Goal: Information Seeking & Learning: Learn about a topic

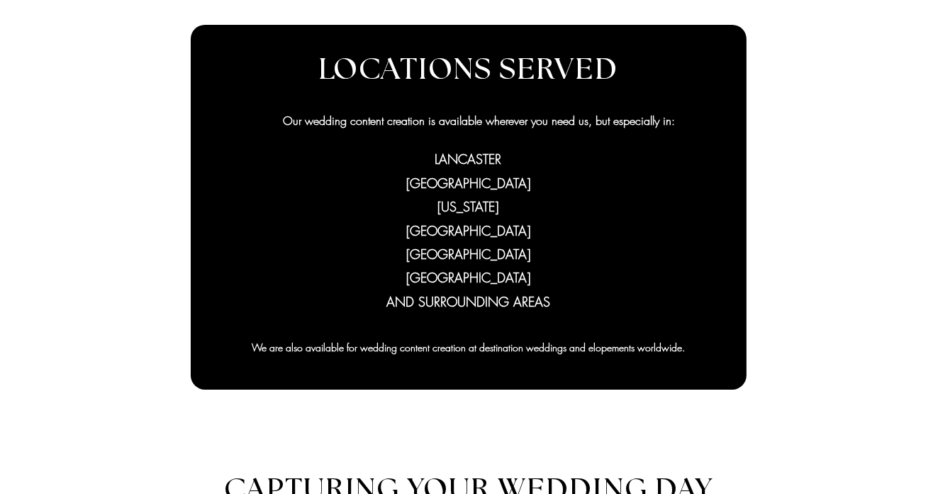
scroll to position [426, 0]
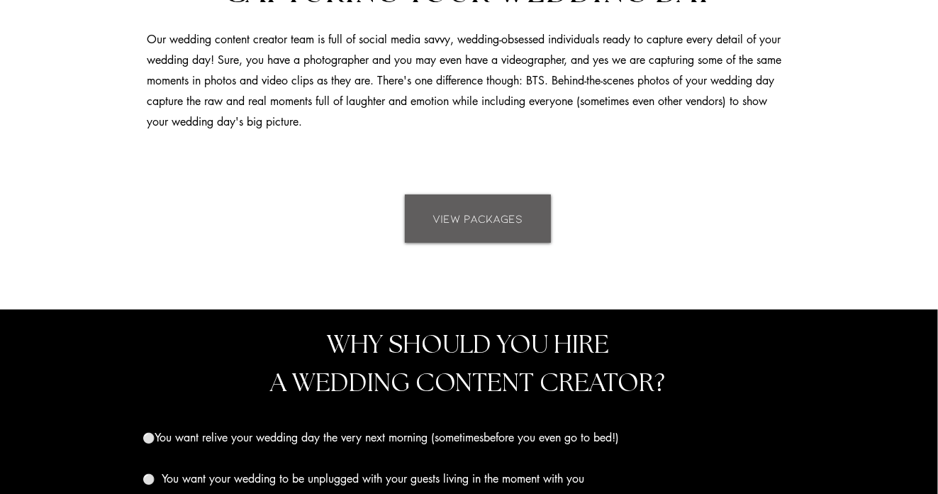
click at [494, 228] on link "VIEW PACKAGES" at bounding box center [478, 218] width 146 height 48
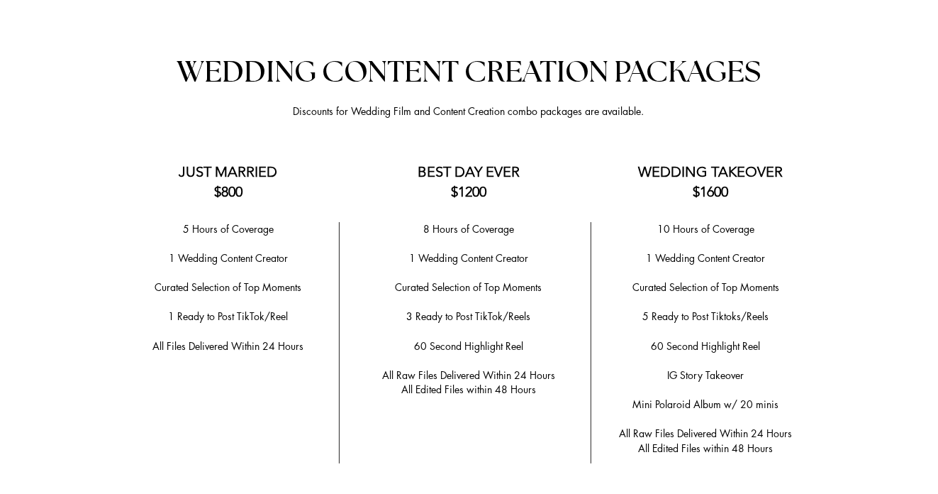
scroll to position [2800, 0]
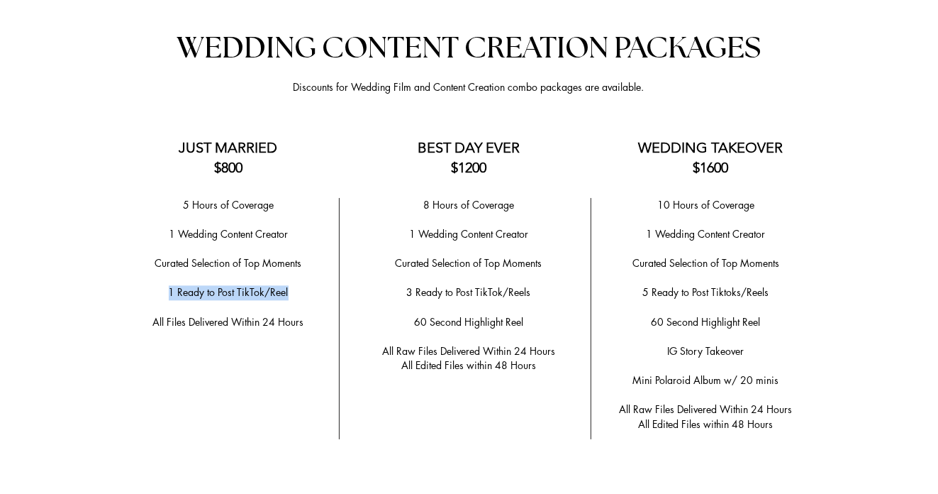
drag, startPoint x: 187, startPoint y: 284, endPoint x: 315, endPoint y: 290, distance: 128.5
click at [315, 290] on p "1 Ready to Post TikTok/Reel" at bounding box center [229, 292] width 206 height 15
click at [273, 315] on span "All Files Delivered Within 24 Hours" at bounding box center [228, 321] width 151 height 13
drag, startPoint x: 183, startPoint y: 204, endPoint x: 289, endPoint y: 202, distance: 106.4
click at [289, 202] on p "5 Hours of Coverage" at bounding box center [229, 205] width 206 height 15
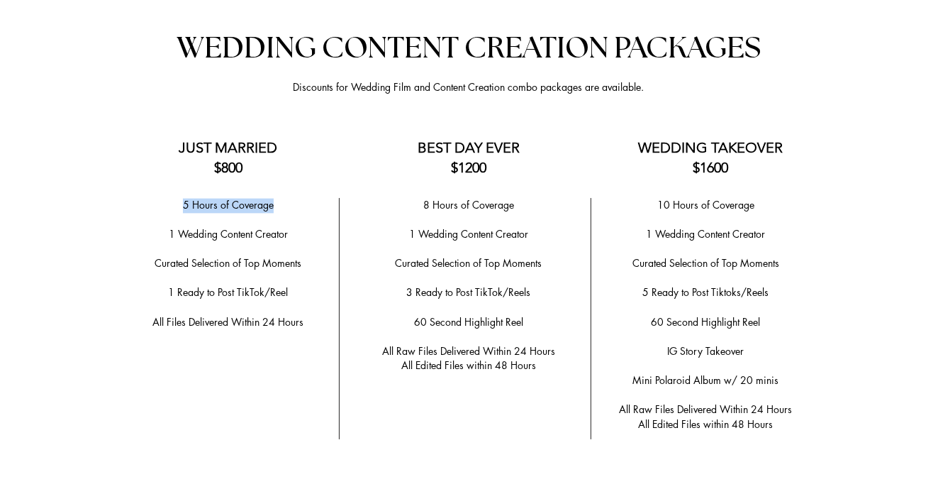
click at [255, 235] on span "1 Wedding Content Creator" at bounding box center [228, 233] width 119 height 13
drag, startPoint x: 162, startPoint y: 235, endPoint x: 297, endPoint y: 232, distance: 134.8
click at [297, 232] on p "1 Wedding Content Creator" at bounding box center [229, 234] width 206 height 15
click at [289, 251] on p "​" at bounding box center [229, 249] width 206 height 15
drag, startPoint x: 155, startPoint y: 263, endPoint x: 299, endPoint y: 259, distance: 144.0
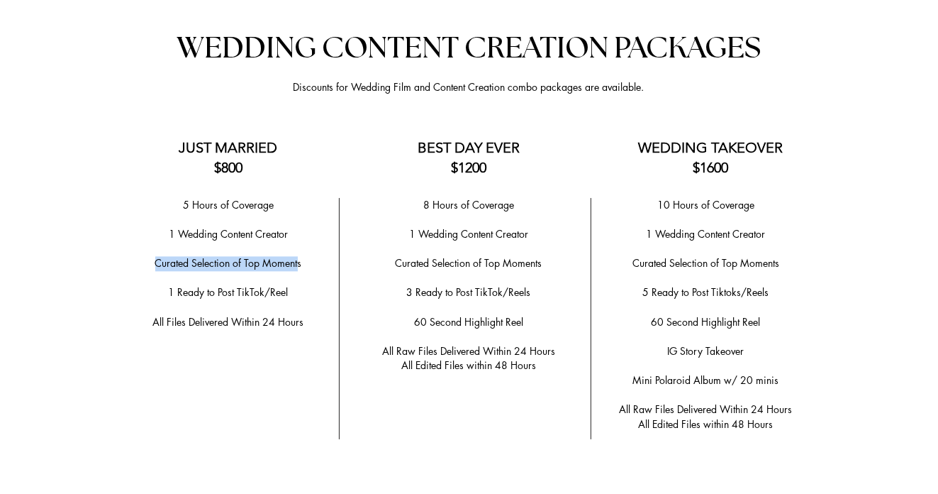
click at [299, 259] on span "​Curated Selection of Top Moments" at bounding box center [228, 262] width 147 height 13
click at [294, 276] on p "​" at bounding box center [229, 278] width 206 height 15
drag, startPoint x: 420, startPoint y: 206, endPoint x: 526, endPoint y: 199, distance: 105.9
click at [526, 199] on p "8 Hours of Coverage" at bounding box center [469, 205] width 222 height 15
click at [462, 231] on span "1 Wedding Content Creator" at bounding box center [468, 233] width 119 height 13
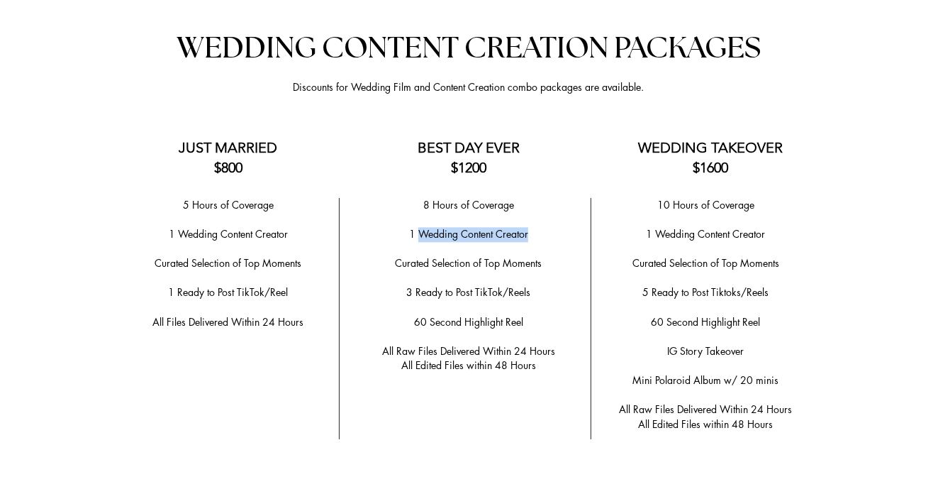
drag, startPoint x: 421, startPoint y: 231, endPoint x: 536, endPoint y: 228, distance: 114.9
click at [536, 228] on p "1 Wedding Content Creator" at bounding box center [469, 234] width 222 height 15
click at [498, 231] on span "1 Wedding Content Creator" at bounding box center [468, 233] width 119 height 13
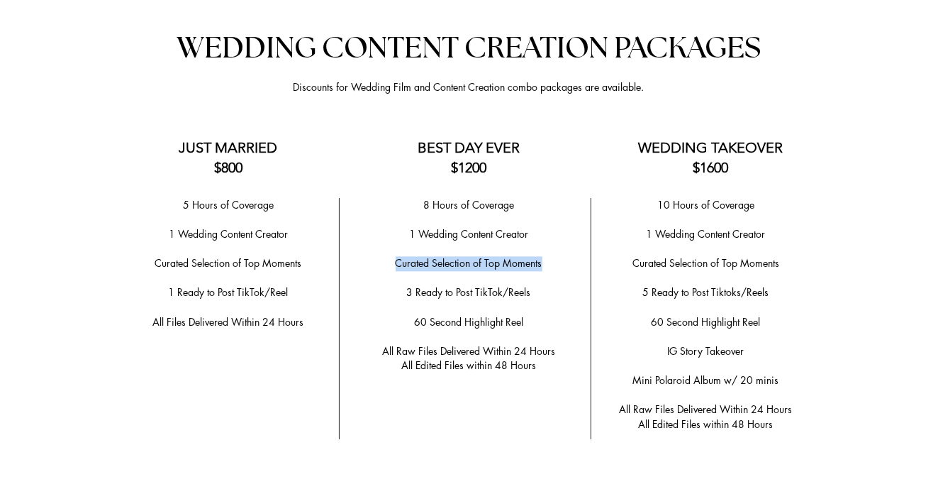
drag, startPoint x: 398, startPoint y: 259, endPoint x: 555, endPoint y: 256, distance: 157.5
click at [555, 256] on p "​Curated Selection of Top Moments" at bounding box center [469, 263] width 222 height 15
click at [514, 266] on span "​Curated Selection of Top Moments" at bounding box center [469, 262] width 147 height 13
drag, startPoint x: 418, startPoint y: 289, endPoint x: 496, endPoint y: 286, distance: 78.1
click at [496, 286] on span "3 Ready to Post TikTok/Reels" at bounding box center [469, 291] width 124 height 13
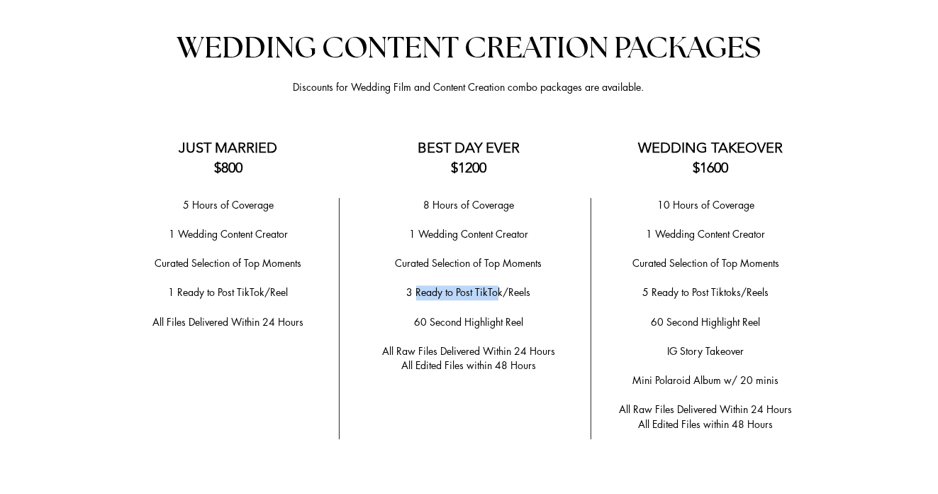
click at [491, 318] on span "60 Second Highlight Reel" at bounding box center [468, 321] width 109 height 13
drag, startPoint x: 413, startPoint y: 317, endPoint x: 531, endPoint y: 312, distance: 118.6
click at [531, 315] on p "60 Second Highlight Reel" at bounding box center [469, 322] width 222 height 15
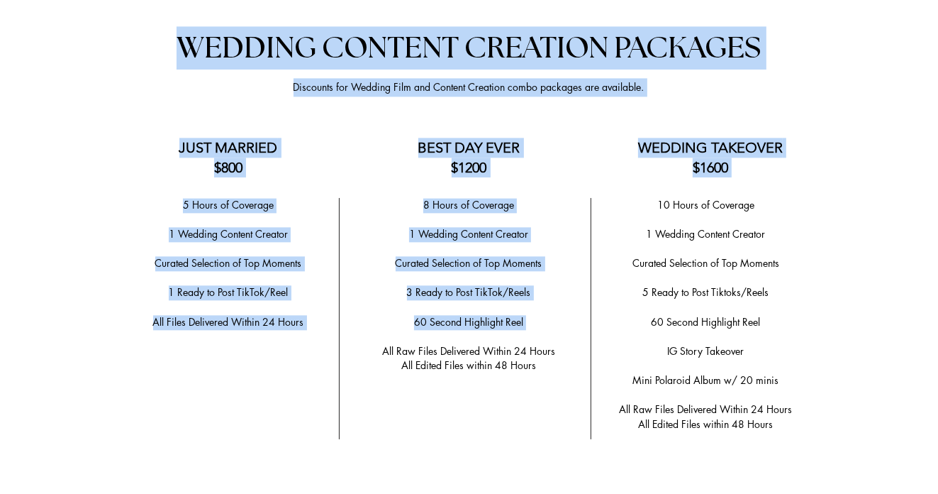
drag, startPoint x: 381, startPoint y: 345, endPoint x: 546, endPoint y: 367, distance: 166.7
click at [546, 367] on section "Anchor 2 WEDDING CONTENT CREATION PACKAGES Discounts for Wedding Film and Conte…" at bounding box center [469, 489] width 938 height 1009
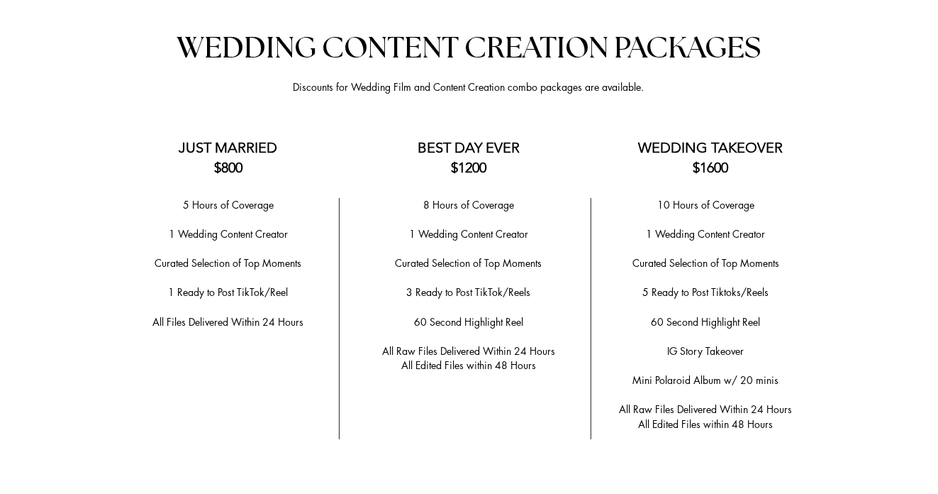
click at [504, 360] on span "All Edited Files within 48 Hours" at bounding box center [468, 364] width 135 height 13
drag, startPoint x: 420, startPoint y: 357, endPoint x: 516, endPoint y: 353, distance: 96.6
click at [516, 358] on span "All Edited Files within 48 Hours" at bounding box center [468, 364] width 135 height 13
click at [522, 358] on span "All Edited Files within 48 Hours" at bounding box center [468, 364] width 135 height 13
click at [548, 334] on p "​" at bounding box center [469, 336] width 222 height 15
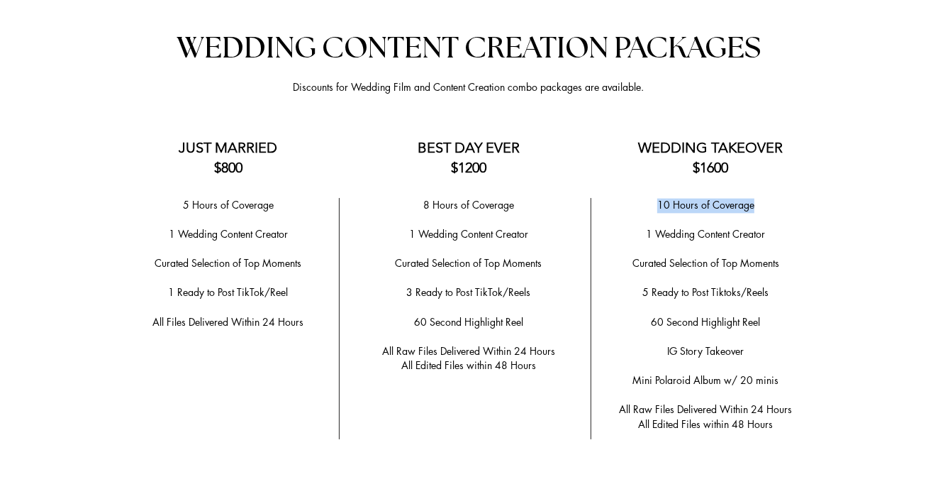
drag, startPoint x: 655, startPoint y: 204, endPoint x: 755, endPoint y: 204, distance: 100.0
click at [755, 204] on p "10 Hours of Coverage" at bounding box center [706, 205] width 213 height 15
click at [762, 223] on p "​" at bounding box center [706, 219] width 213 height 15
drag, startPoint x: 650, startPoint y: 232, endPoint x: 771, endPoint y: 232, distance: 121.3
click at [771, 232] on p "1 Wedding Content Creator" at bounding box center [706, 234] width 213 height 15
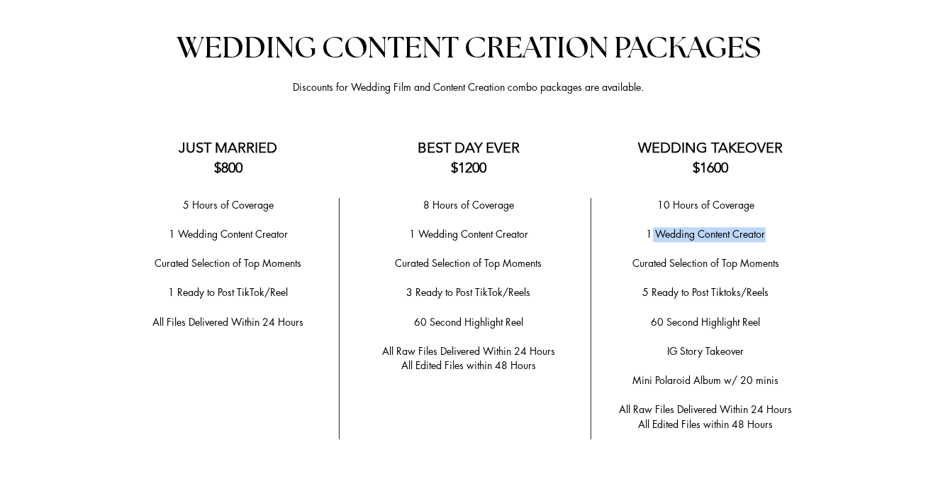
click at [701, 256] on span "Curated Selection of Top Moments" at bounding box center [706, 262] width 147 height 13
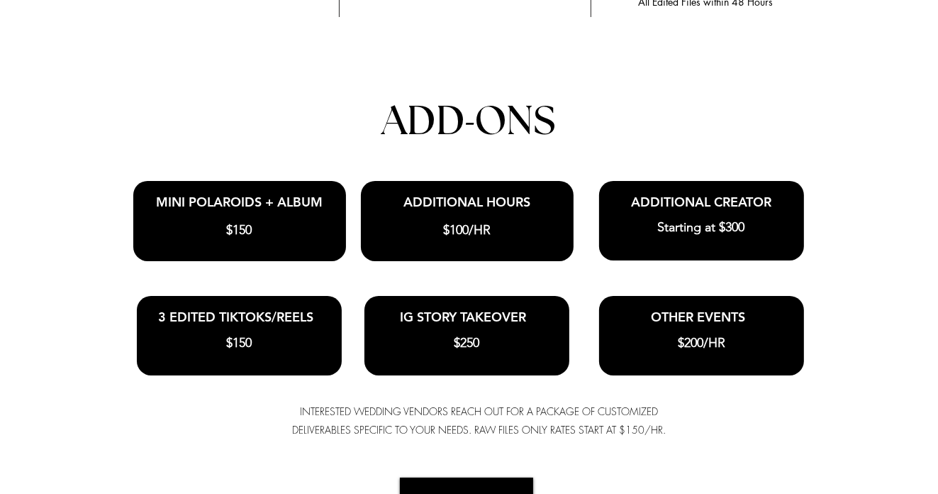
scroll to position [3225, 0]
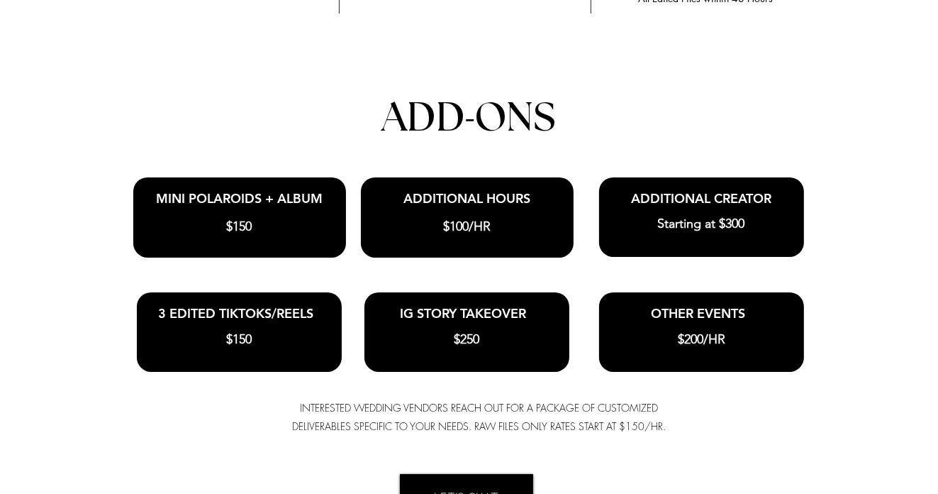
drag, startPoint x: 395, startPoint y: 312, endPoint x: 491, endPoint y: 350, distance: 103.1
click at [491, 350] on div "IG STORY TAKEOVER $250" at bounding box center [467, 331] width 205 height 79
click at [494, 345] on h3 "$250" at bounding box center [467, 340] width 199 height 18
drag, startPoint x: 614, startPoint y: 190, endPoint x: 776, endPoint y: 237, distance: 168.4
click at [776, 237] on div "Anchor 2 WEDDING CONTENT CREATION PACKAGES Discounts for Wedding Film and Conte…" at bounding box center [469, 64] width 938 height 1009
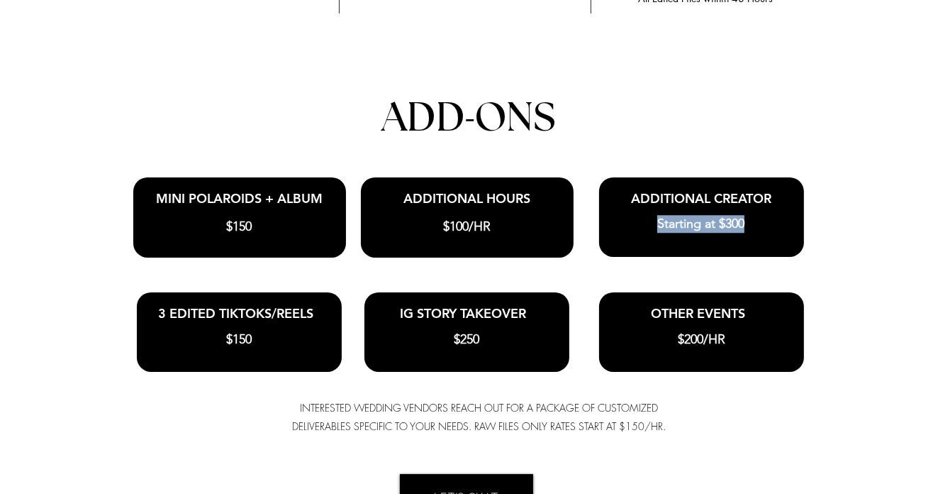
click at [775, 221] on h3 "Starting at $300" at bounding box center [701, 224] width 199 height 18
click at [772, 221] on h3 "Starting at $300" at bounding box center [701, 224] width 199 height 18
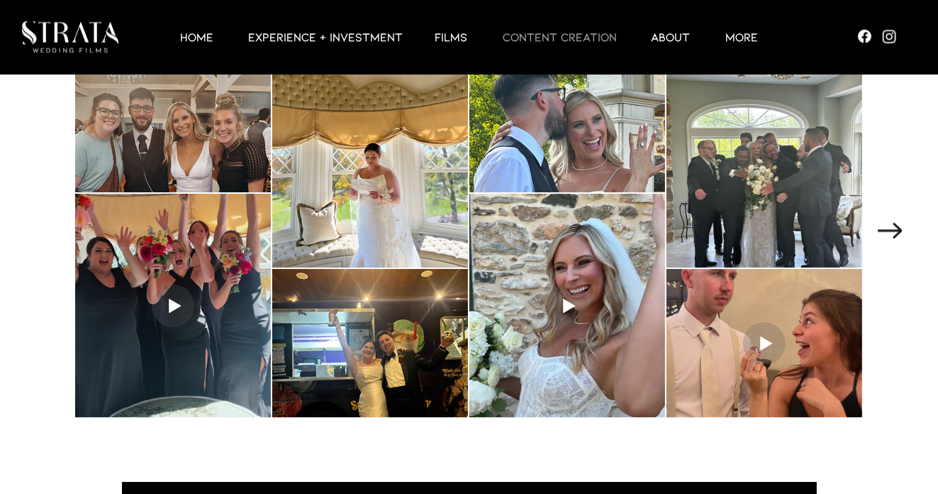
scroll to position [1853, 0]
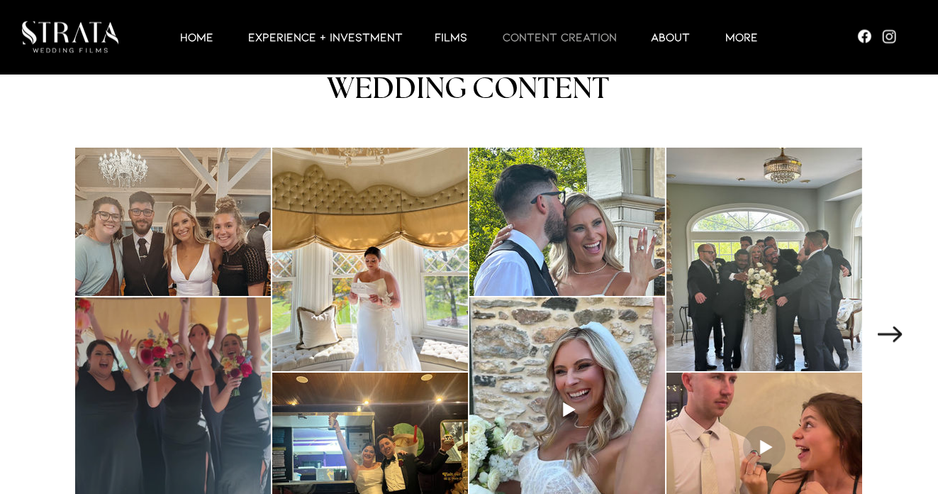
click at [220, 353] on div at bounding box center [173, 408] width 196 height 223
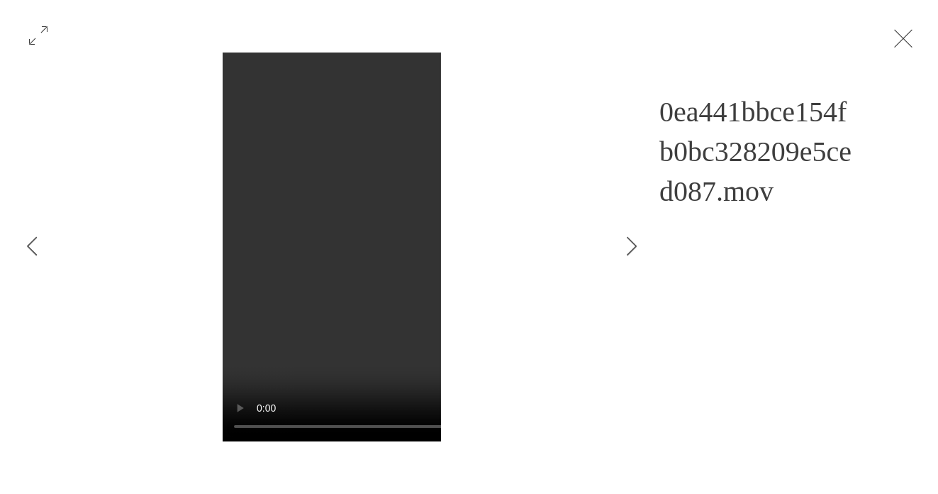
click at [905, 36] on button "Exit expand mode" at bounding box center [903, 36] width 27 height 31
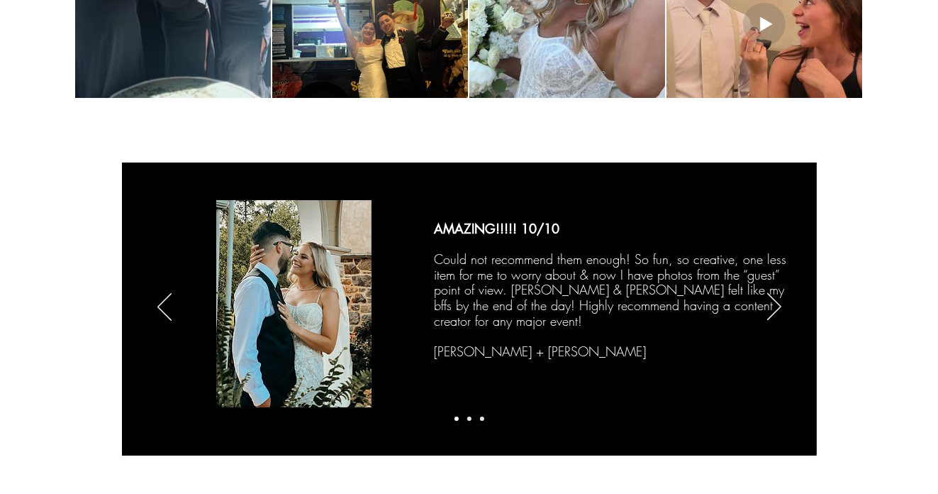
scroll to position [2350, 0]
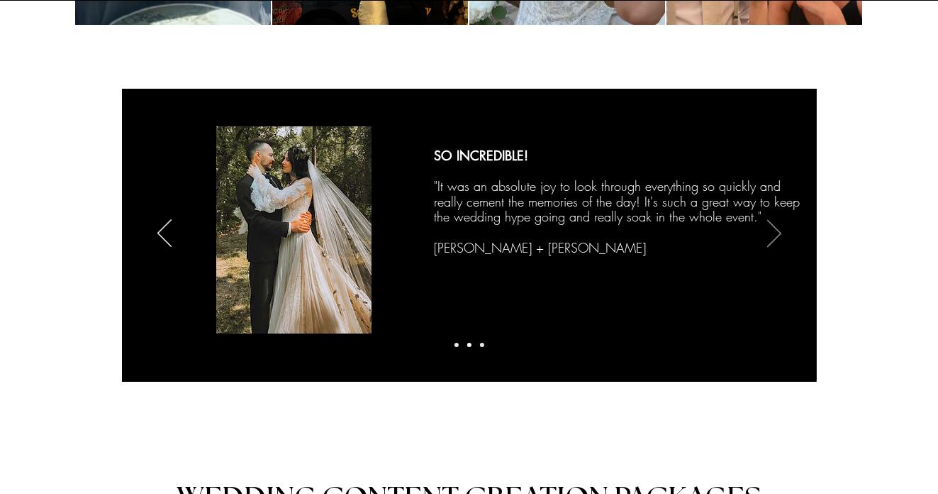
click at [774, 232] on icon "Next" at bounding box center [774, 233] width 14 height 28
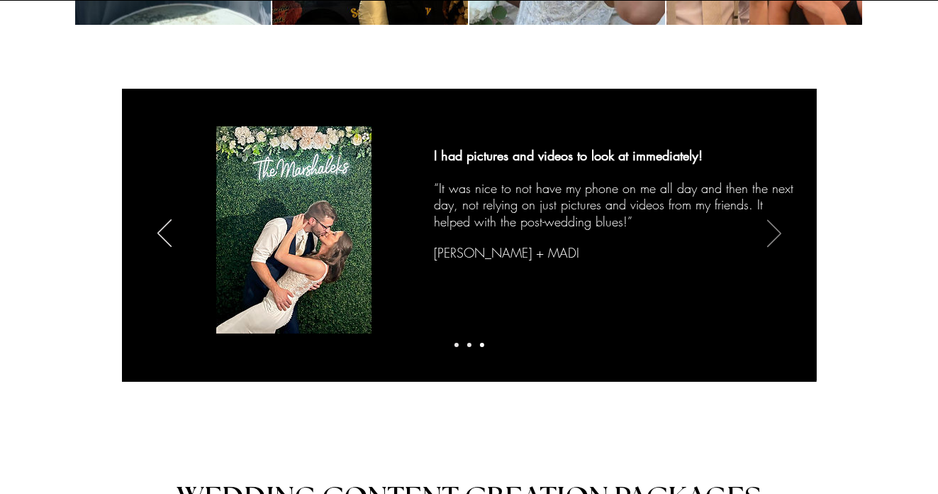
click at [774, 232] on icon "Next" at bounding box center [774, 233] width 14 height 28
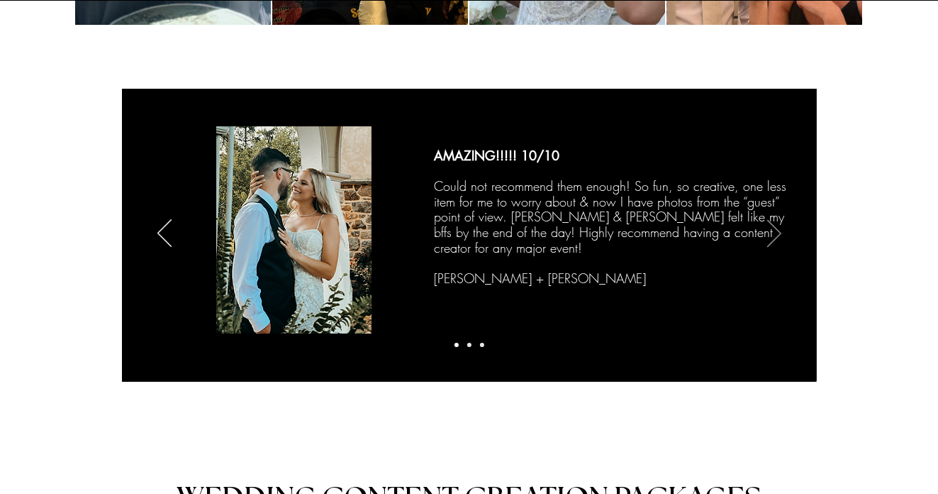
click at [774, 232] on icon "Next" at bounding box center [774, 233] width 14 height 28
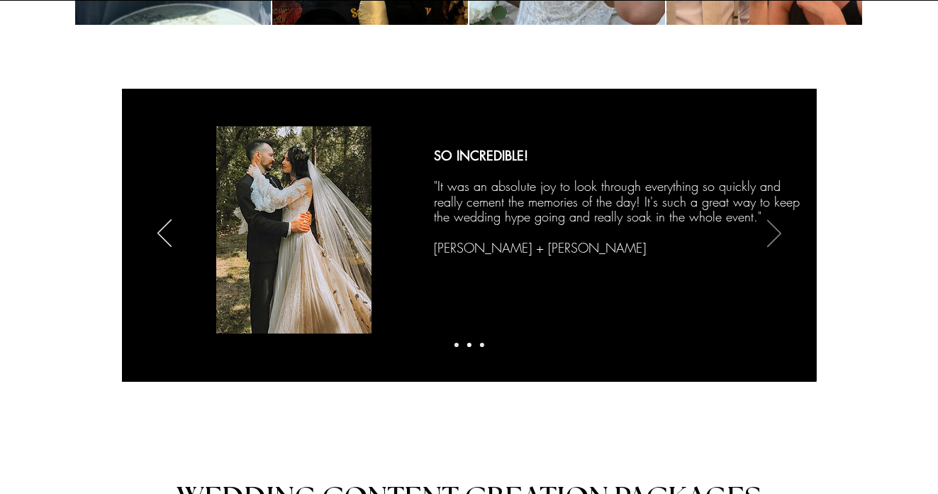
click at [774, 232] on icon "Next" at bounding box center [774, 233] width 14 height 28
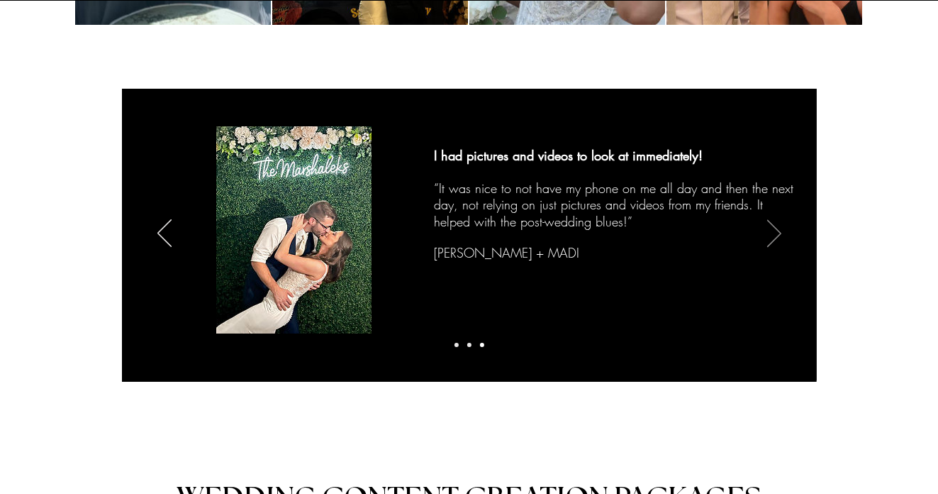
click at [774, 232] on icon "Next" at bounding box center [774, 233] width 14 height 28
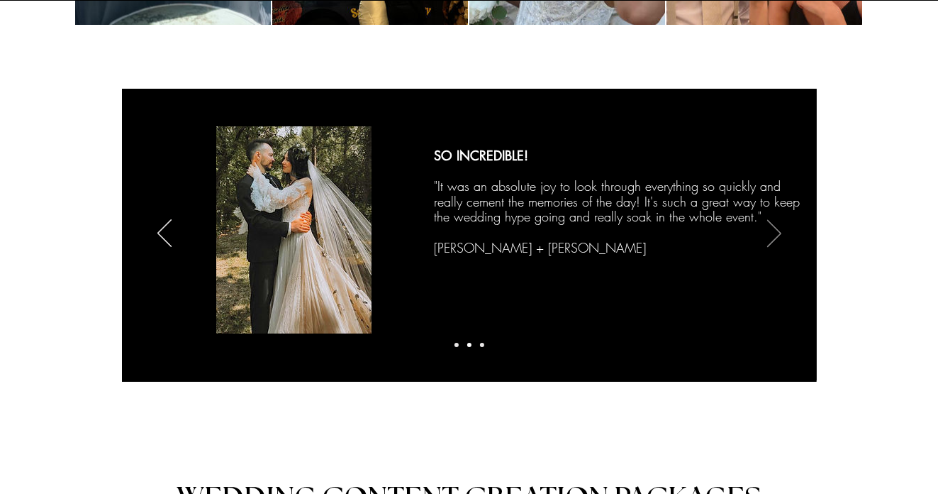
click at [774, 232] on icon "Next" at bounding box center [774, 233] width 14 height 28
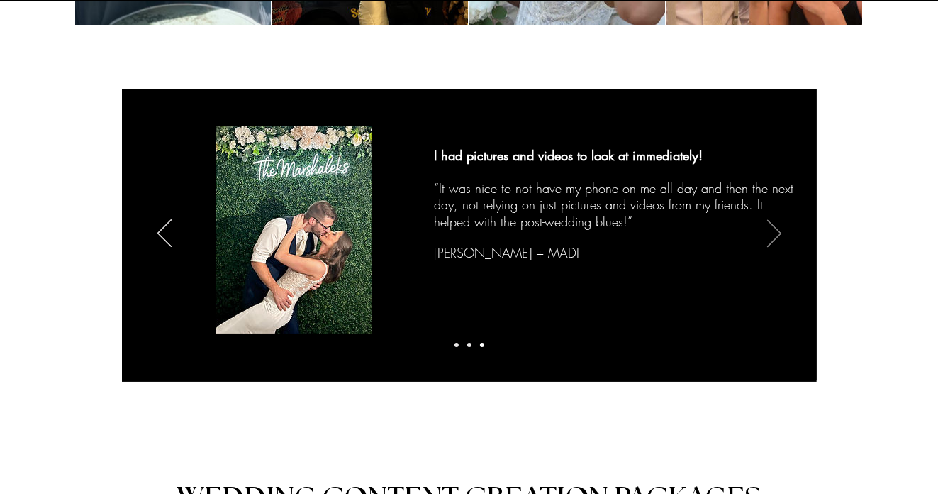
click at [774, 232] on icon "Next" at bounding box center [774, 233] width 14 height 28
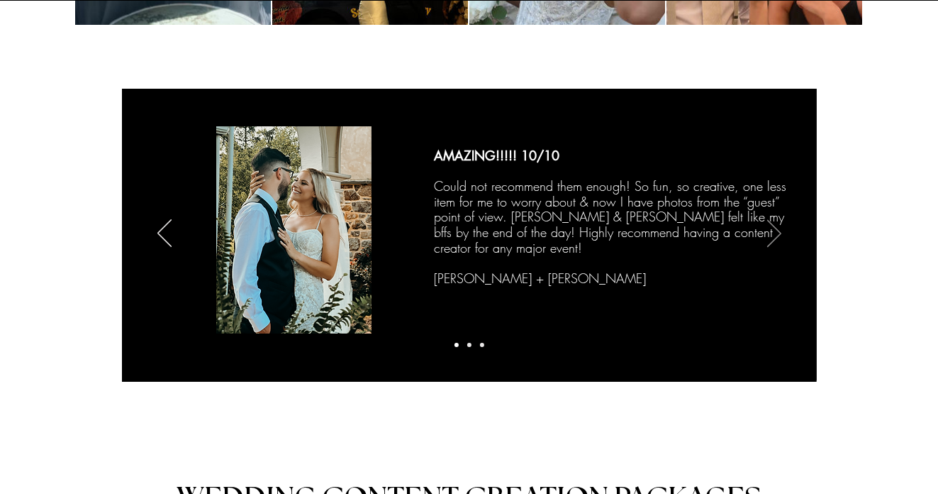
click at [774, 232] on icon "Next" at bounding box center [774, 233] width 14 height 28
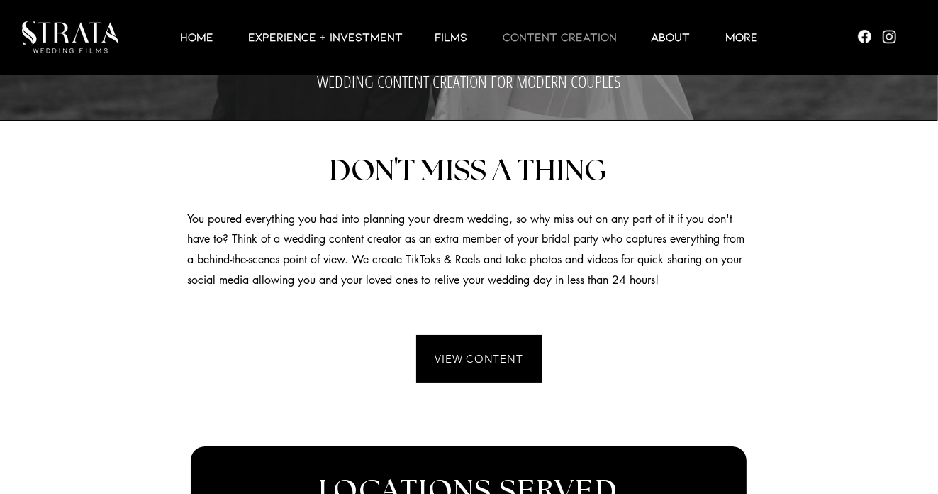
scroll to position [293, 0]
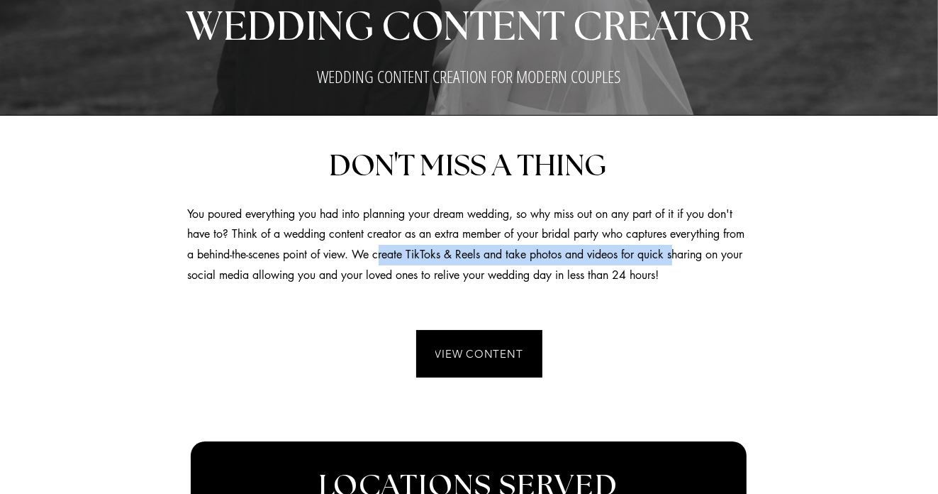
drag, startPoint x: 406, startPoint y: 255, endPoint x: 726, endPoint y: 266, distance: 320.1
click at [726, 266] on p "You poured everything you had into planning your dream wedding, so why miss out…" at bounding box center [468, 245] width 561 height 82
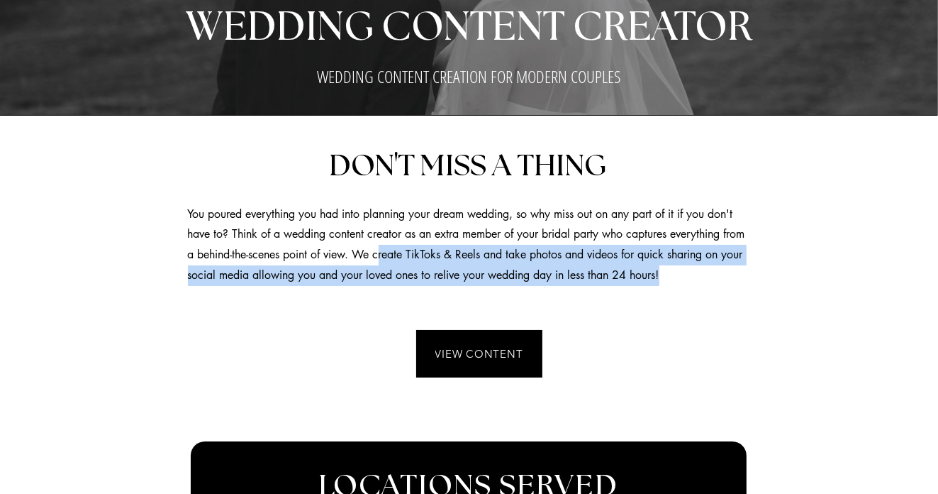
click at [726, 272] on p "You poured everything you had into planning your dream wedding, so why miss out…" at bounding box center [468, 245] width 561 height 82
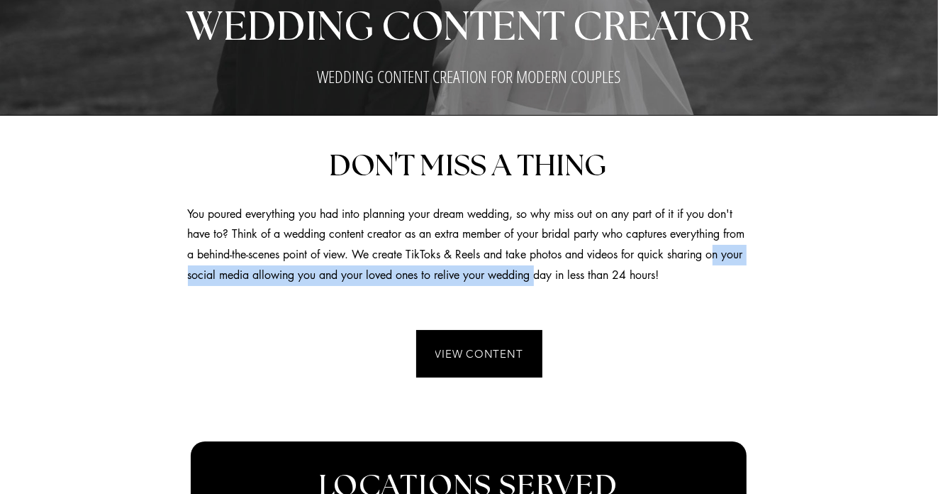
drag, startPoint x: 196, startPoint y: 274, endPoint x: 582, endPoint y: 275, distance: 385.9
click at [582, 275] on span "You poured everything you had into planning your dream wedding, so why miss out…" at bounding box center [466, 244] width 557 height 76
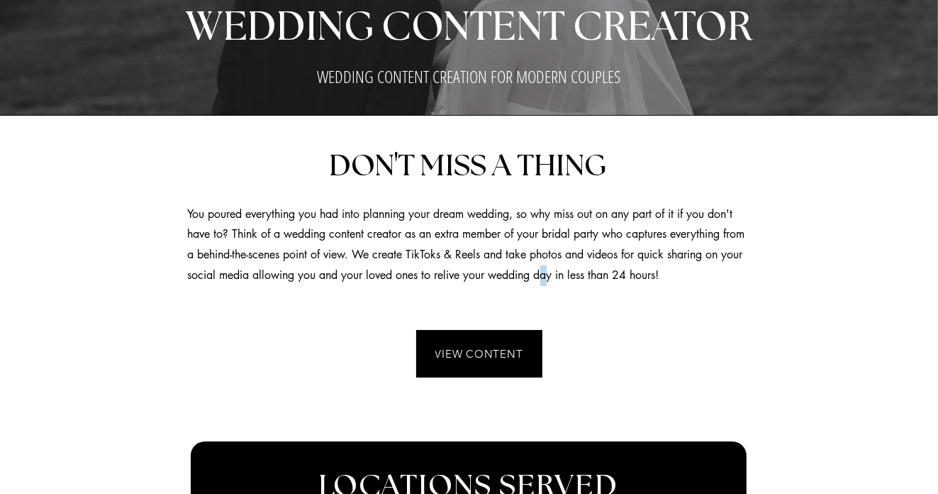
click at [589, 277] on span "You poured everything you had into planning your dream wedding, so why miss out…" at bounding box center [466, 244] width 557 height 76
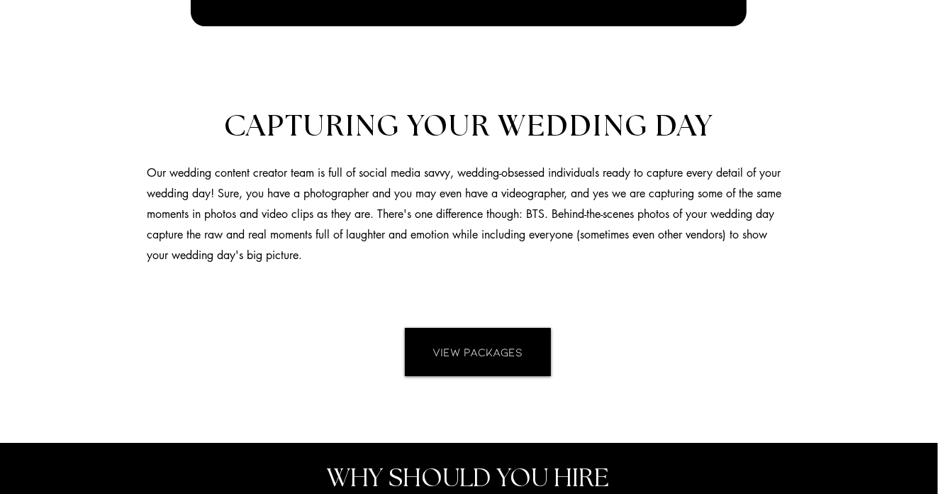
scroll to position [1073, 0]
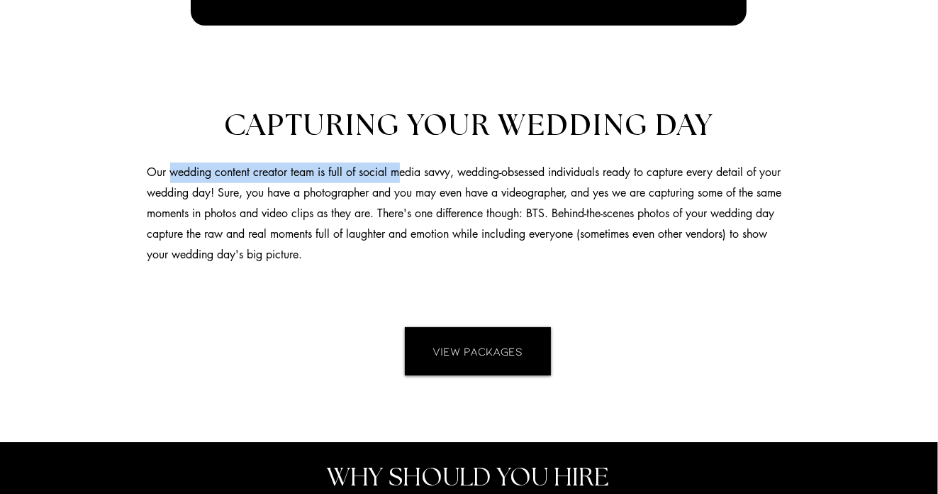
drag, startPoint x: 169, startPoint y: 170, endPoint x: 402, endPoint y: 176, distance: 233.4
click at [402, 176] on span "Our wedding content creator team is full of social media savvy, wedding-obsesse…" at bounding box center [465, 213] width 635 height 96
click at [418, 177] on span "Our wedding content creator team is full of social media savvy, wedding-obsesse…" at bounding box center [465, 213] width 635 height 96
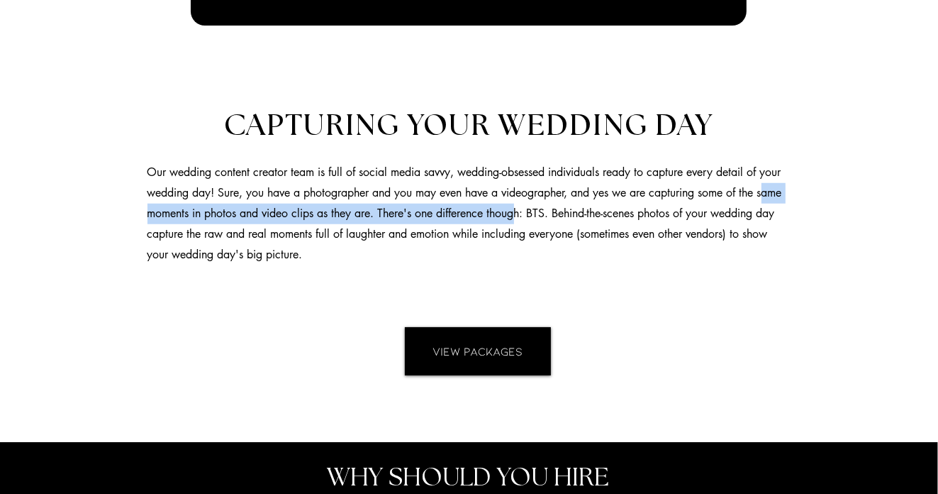
drag, startPoint x: 176, startPoint y: 216, endPoint x: 566, endPoint y: 213, distance: 390.1
click at [566, 213] on span "Our wedding content creator team is full of social media savvy, wedding-obsesse…" at bounding box center [465, 213] width 635 height 96
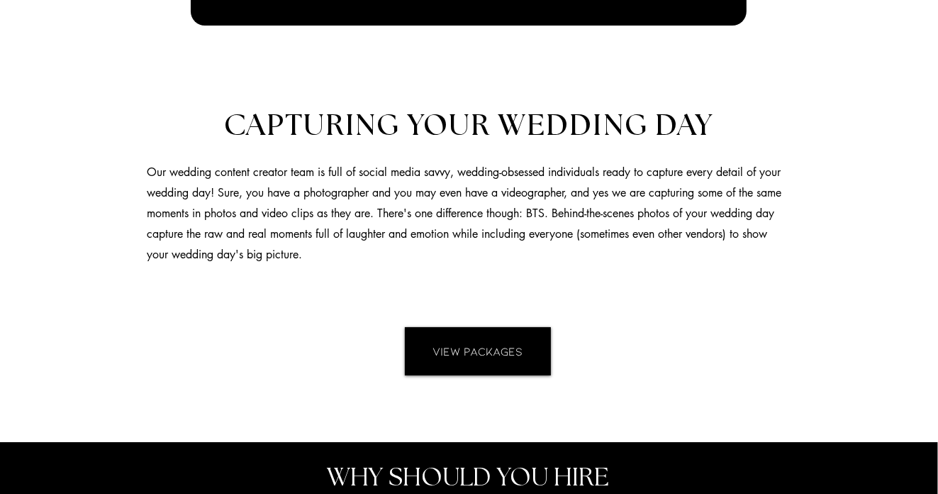
click at [581, 221] on p "Our wedding content creator team is full of social media savvy, wedding-obsesse…" at bounding box center [469, 213] width 643 height 102
drag, startPoint x: 579, startPoint y: 211, endPoint x: 789, endPoint y: 214, distance: 209.3
click at [789, 214] on p "Our wedding content creator team is full of social media savvy, wedding-obsesse…" at bounding box center [469, 213] width 643 height 102
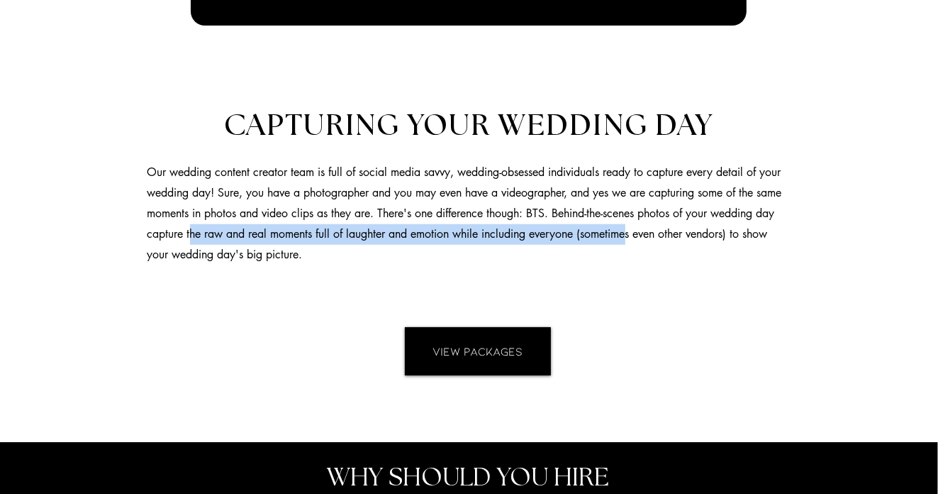
drag, startPoint x: 257, startPoint y: 230, endPoint x: 701, endPoint y: 238, distance: 444.1
click at [701, 238] on span "Our wedding content creator team is full of social media savvy, wedding-obsesse…" at bounding box center [465, 213] width 635 height 96
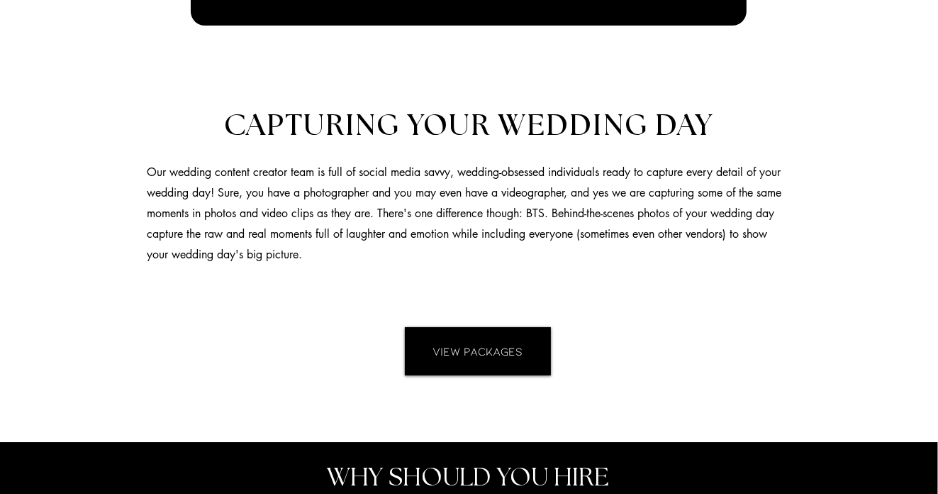
click at [709, 238] on span "Our wedding content creator team is full of social media savvy, wedding-obsesse…" at bounding box center [465, 213] width 635 height 96
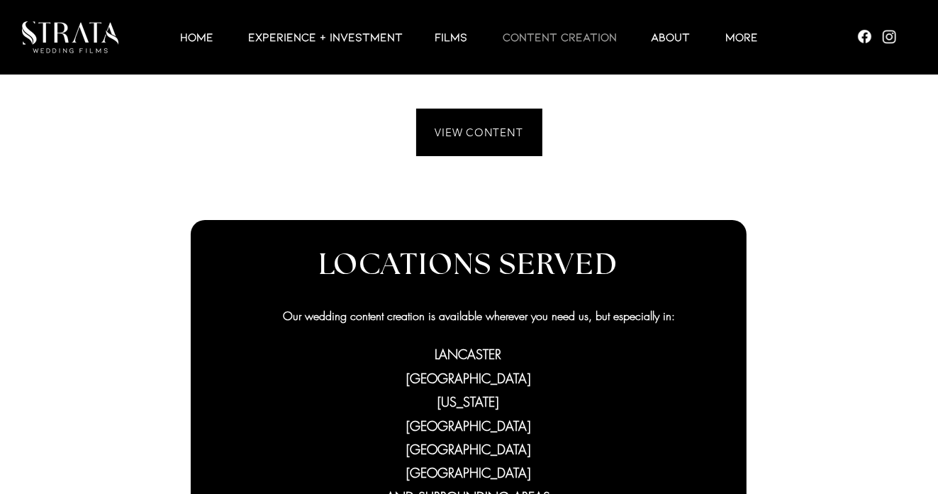
scroll to position [435, 0]
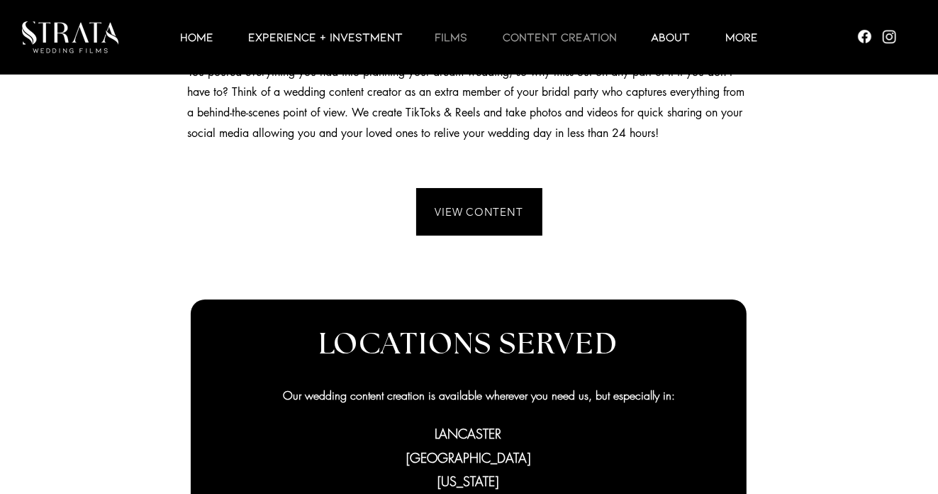
click at [435, 37] on p "Films" at bounding box center [451, 36] width 47 height 17
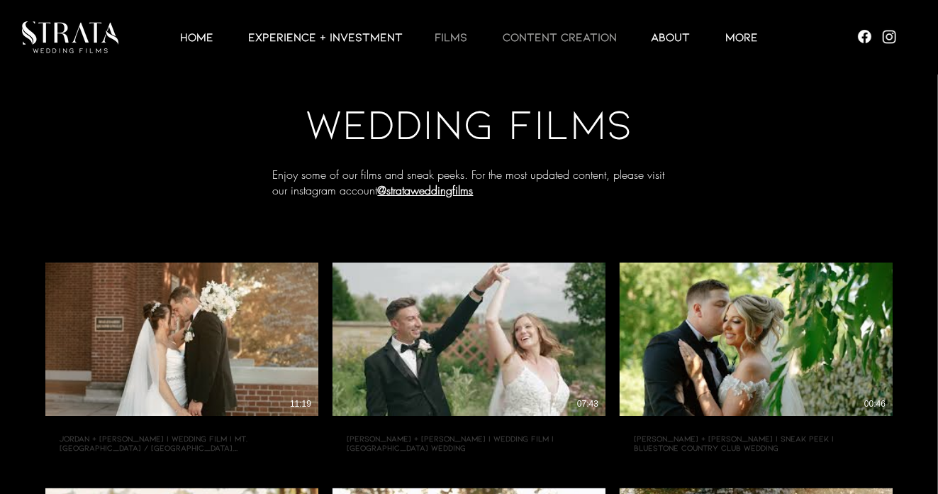
click at [555, 36] on p "CONTENT CREATION" at bounding box center [560, 36] width 128 height 17
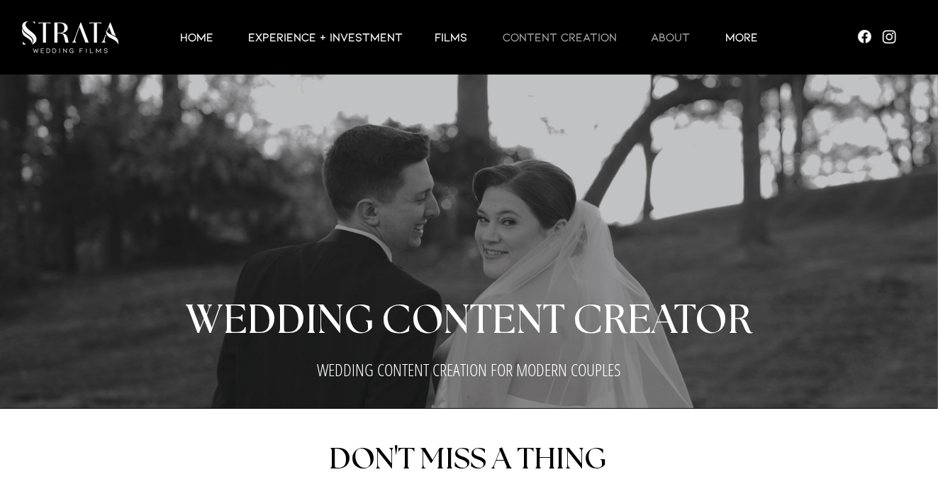
click at [661, 38] on p "ABOUT" at bounding box center [670, 36] width 53 height 17
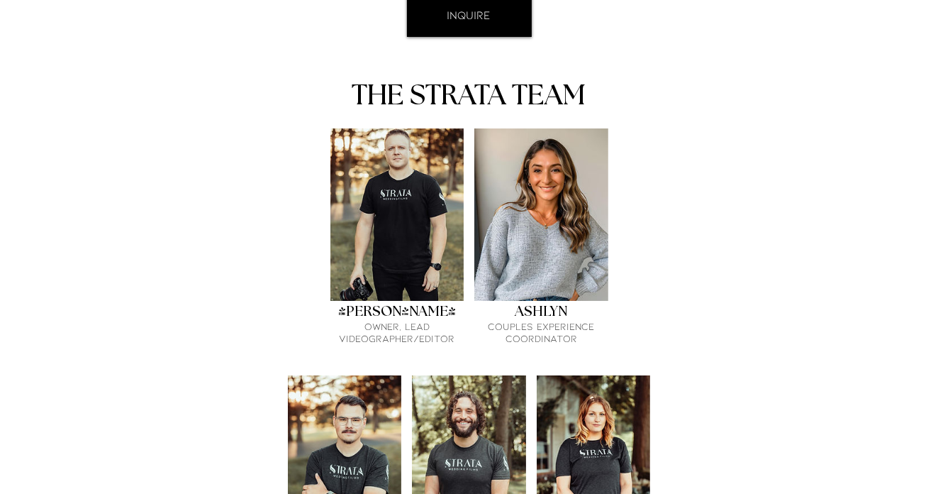
scroll to position [851, 0]
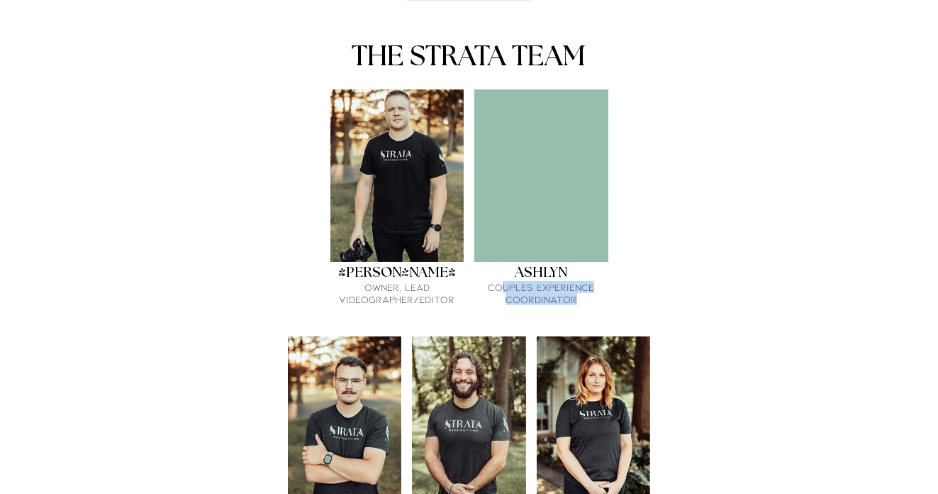
drag, startPoint x: 504, startPoint y: 228, endPoint x: 594, endPoint y: 241, distance: 91.0
click at [594, 281] on p "Couples Experience Coordinator" at bounding box center [542, 293] width 134 height 24
click at [543, 281] on p "Couples Experience Coordinator" at bounding box center [542, 293] width 134 height 24
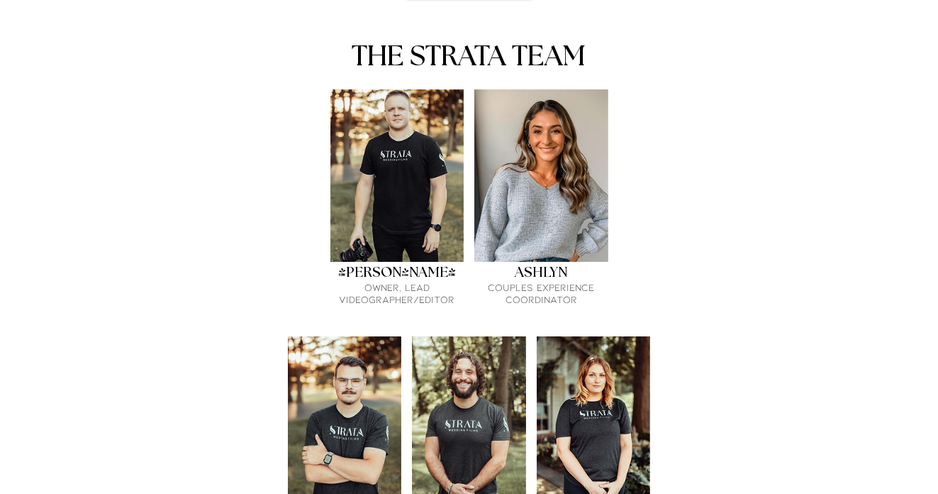
click at [679, 211] on div "main content" at bounding box center [469, 27] width 938 height 1609
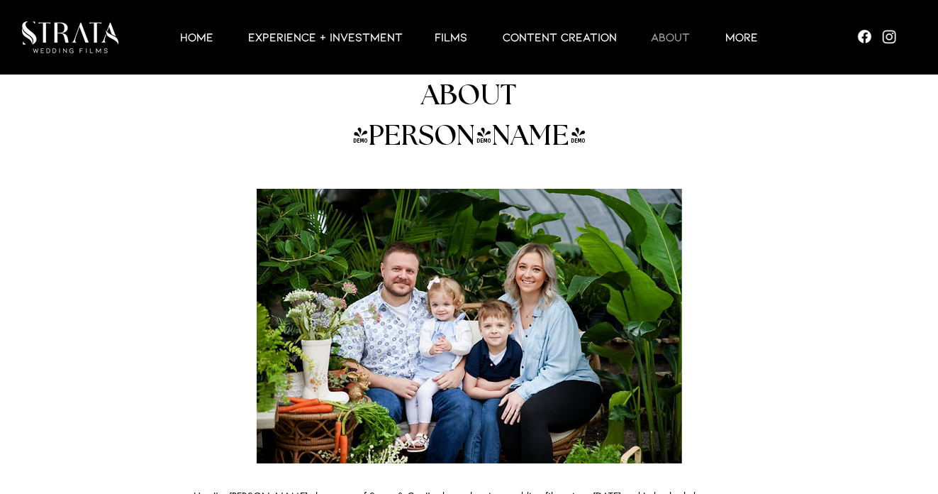
scroll to position [0, 0]
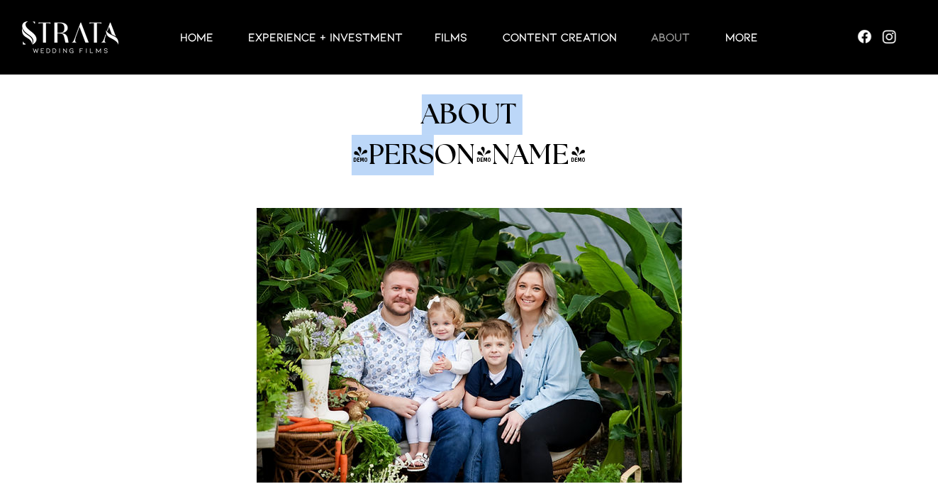
drag, startPoint x: 377, startPoint y: 113, endPoint x: 592, endPoint y: 128, distance: 216.2
click at [592, 128] on h1 "ABOUT [PERSON_NAME]" at bounding box center [469, 134] width 319 height 81
click at [572, 116] on h1 "ABOUT [PERSON_NAME]" at bounding box center [469, 134] width 319 height 81
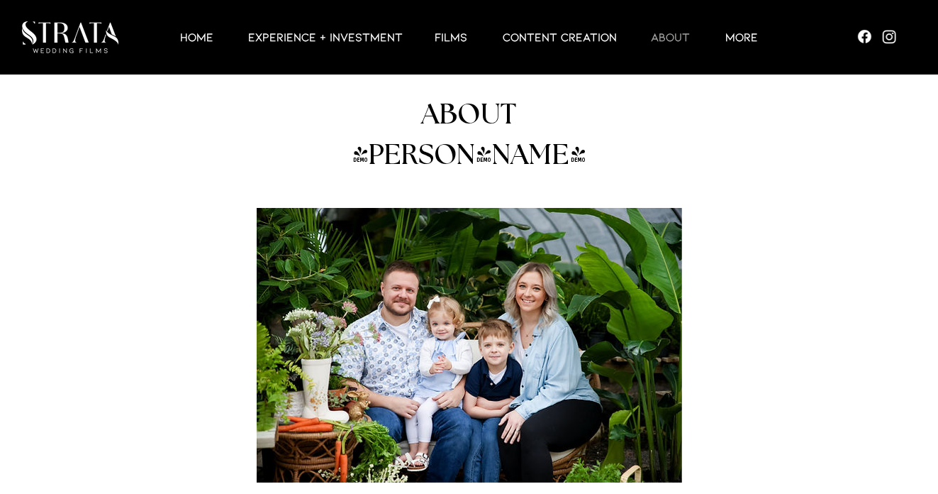
click at [555, 116] on span "ABOUT [PERSON_NAME]" at bounding box center [469, 135] width 235 height 69
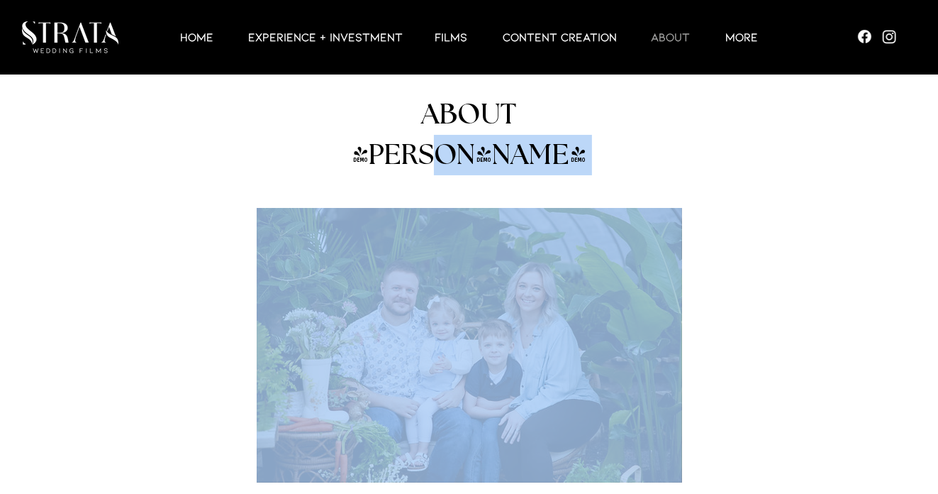
click at [555, 116] on span "ABOUT [PERSON_NAME]" at bounding box center [469, 135] width 235 height 69
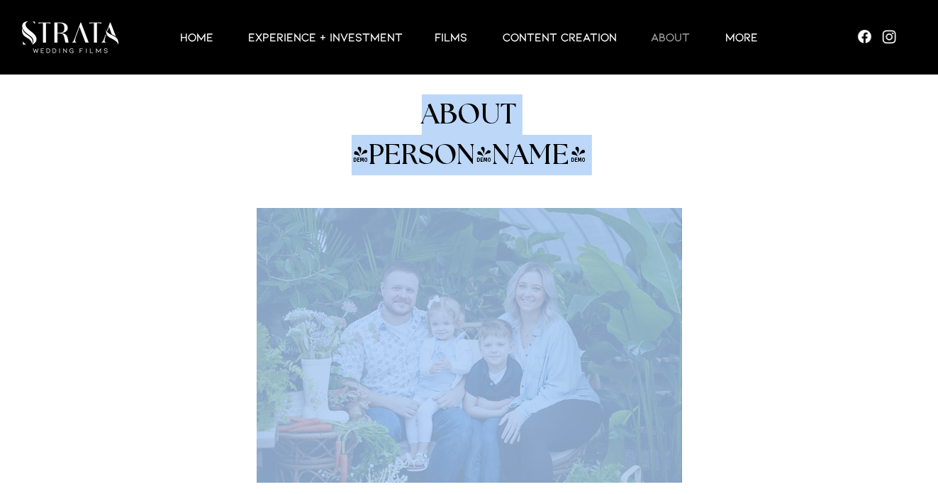
click at [555, 116] on span "ABOUT [PERSON_NAME]" at bounding box center [469, 135] width 235 height 69
click at [546, 116] on span "ABOUT [PERSON_NAME]" at bounding box center [469, 135] width 235 height 69
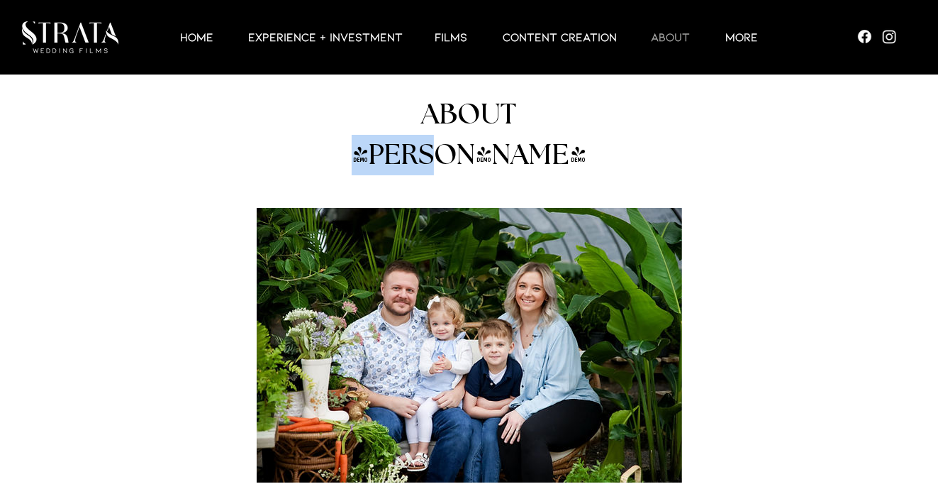
click at [546, 116] on span "ABOUT [PERSON_NAME]" at bounding box center [469, 135] width 235 height 69
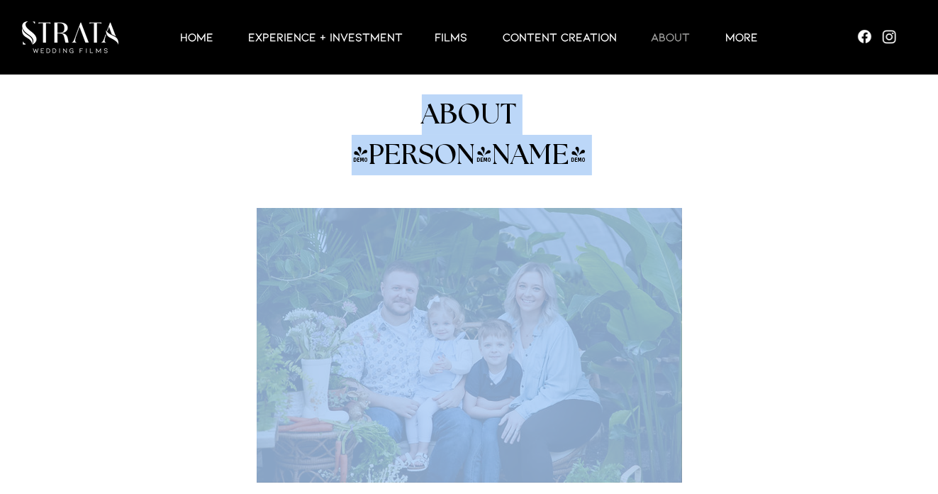
click at [546, 116] on span "ABOUT [PERSON_NAME]" at bounding box center [469, 135] width 235 height 69
click at [557, 113] on span "ABOUT [PERSON_NAME]" at bounding box center [469, 135] width 235 height 69
drag, startPoint x: 557, startPoint y: 113, endPoint x: 379, endPoint y: 119, distance: 178.9
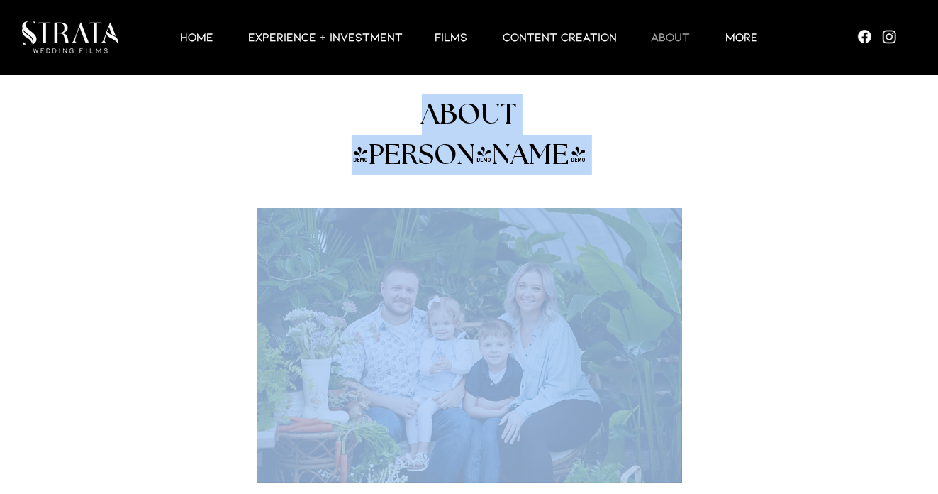
click at [379, 119] on span "ABOUT [PERSON_NAME]" at bounding box center [469, 135] width 235 height 69
click at [392, 115] on span "ABOUT [PERSON_NAME]" at bounding box center [469, 135] width 235 height 69
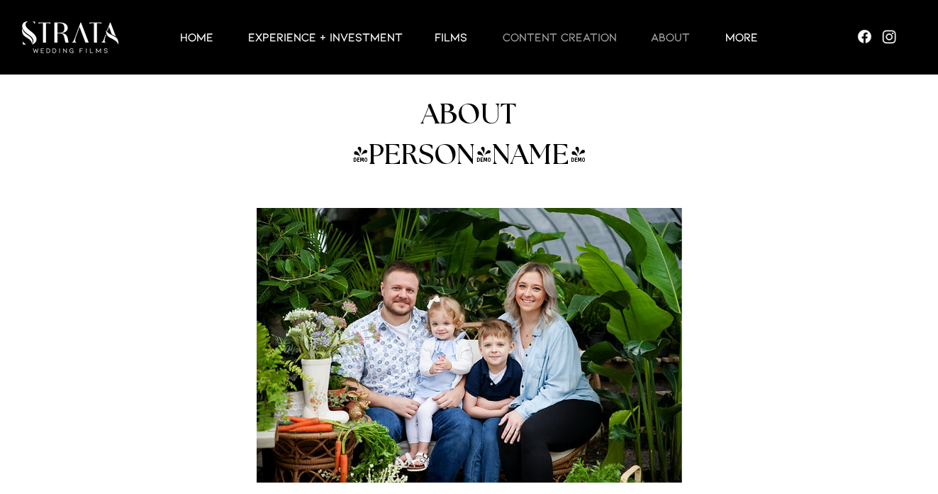
click at [516, 44] on p "CONTENT CREATION" at bounding box center [560, 36] width 128 height 17
